Goal: Information Seeking & Learning: Learn about a topic

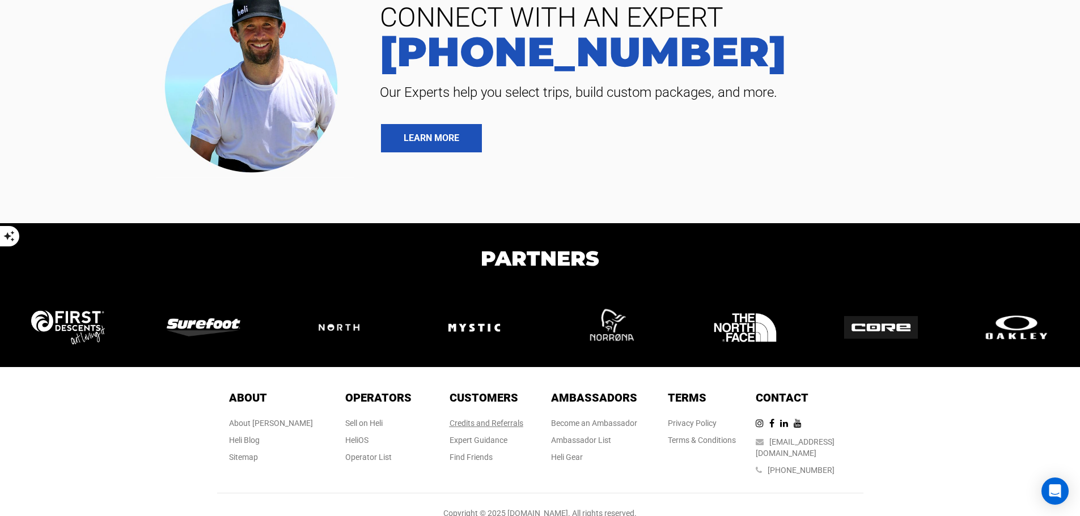
click at [504, 419] on link "Credits and Referrals" at bounding box center [487, 423] width 74 height 9
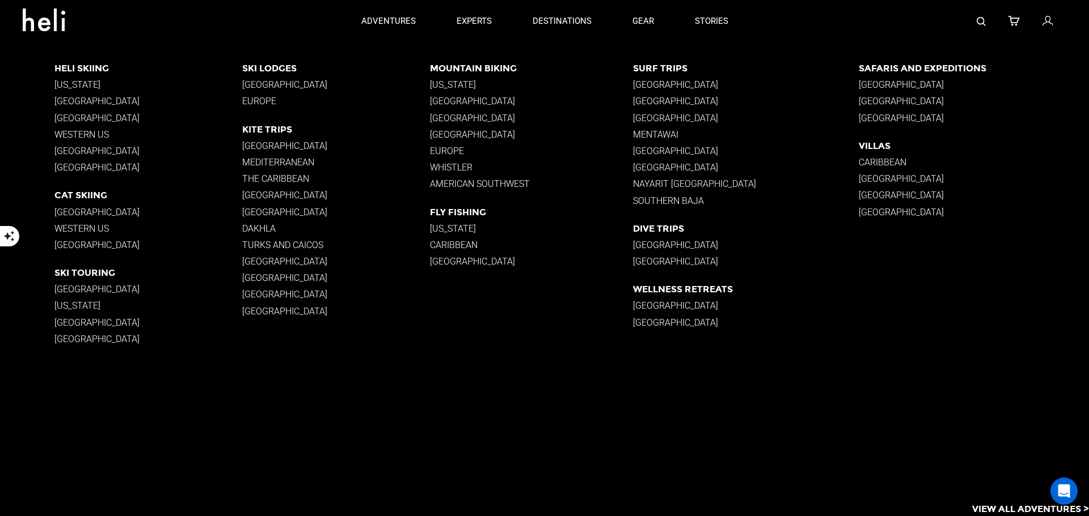
click at [87, 134] on p "Western US" at bounding box center [148, 134] width 188 height 11
click at [88, 136] on p "Western US" at bounding box center [148, 134] width 188 height 11
click at [675, 87] on p "[GEOGRAPHIC_DATA]" at bounding box center [746, 84] width 226 height 11
click at [88, 133] on p "Western US" at bounding box center [148, 134] width 188 height 11
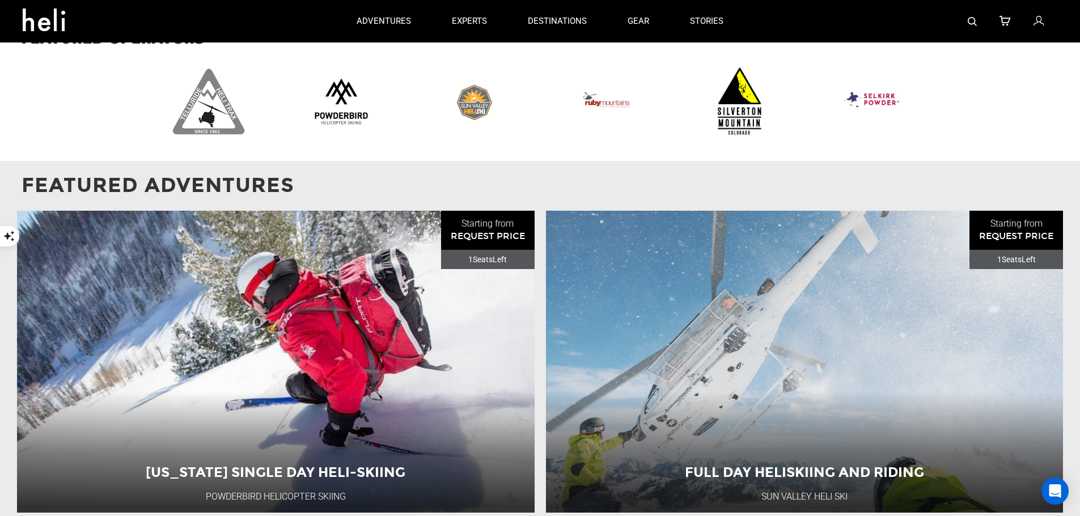
scroll to position [907, 0]
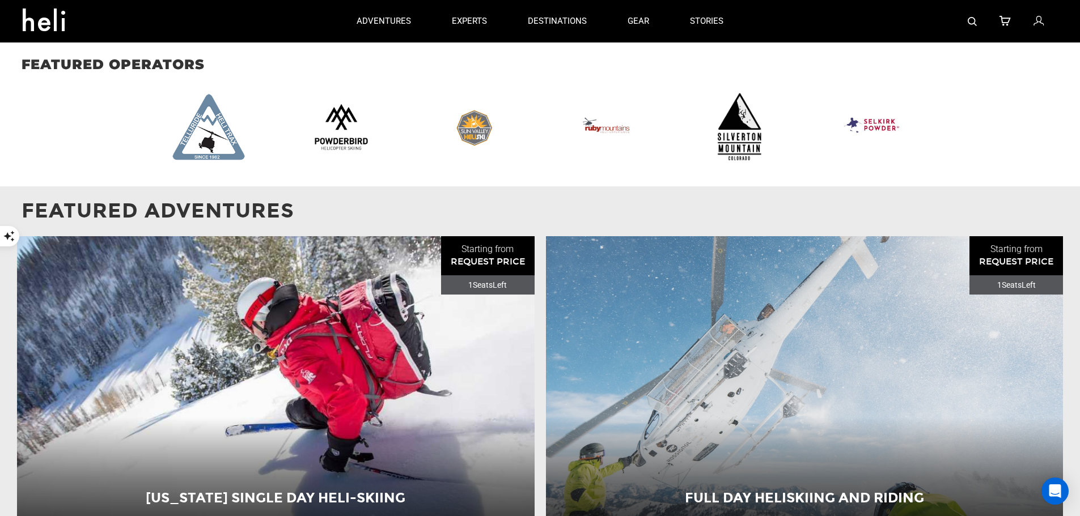
click at [745, 124] on img at bounding box center [739, 127] width 71 height 71
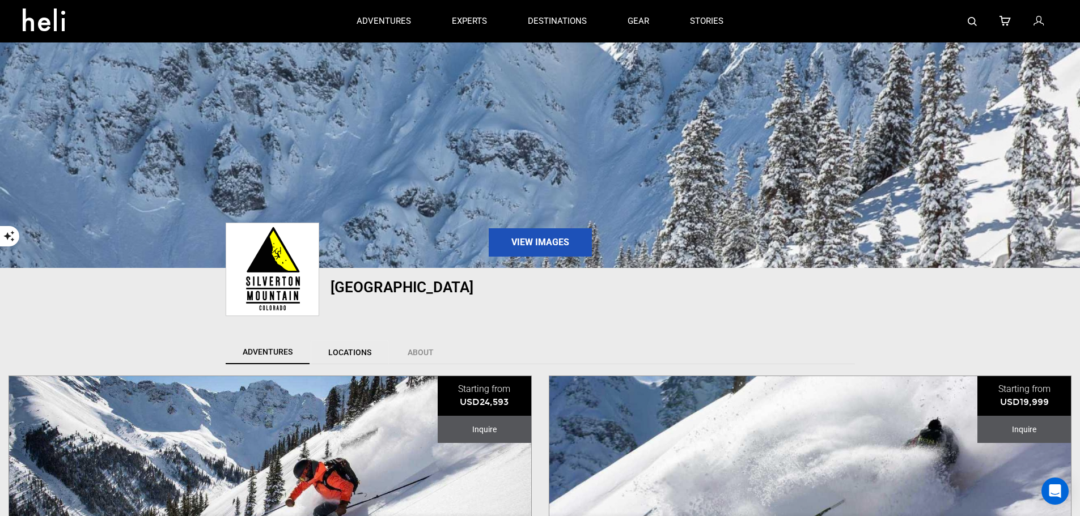
click at [349, 358] on link "Locations" at bounding box center [350, 353] width 78 height 24
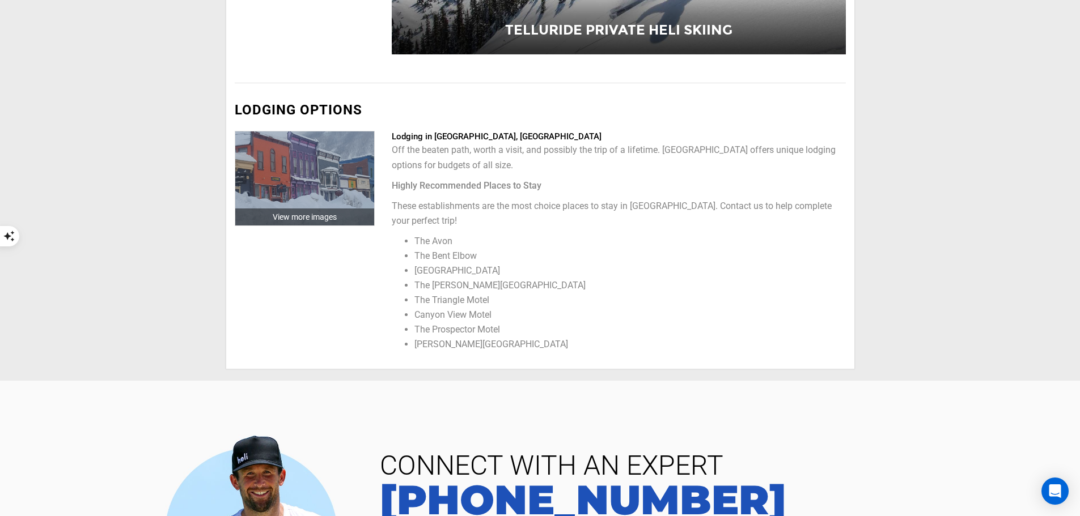
scroll to position [1984, 0]
